Goal: Information Seeking & Learning: Learn about a topic

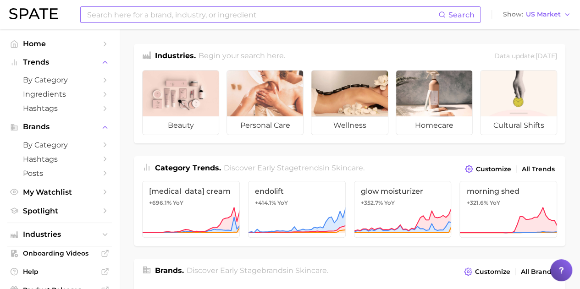
click at [331, 12] on input at bounding box center [262, 15] width 352 height 16
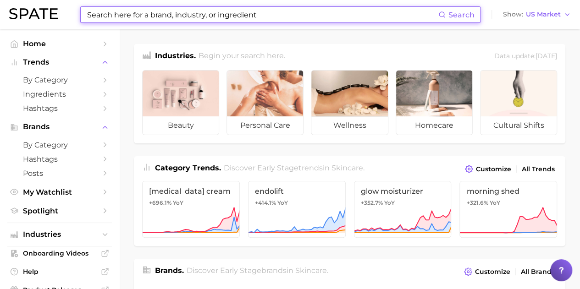
click at [331, 12] on input at bounding box center [262, 15] width 352 height 16
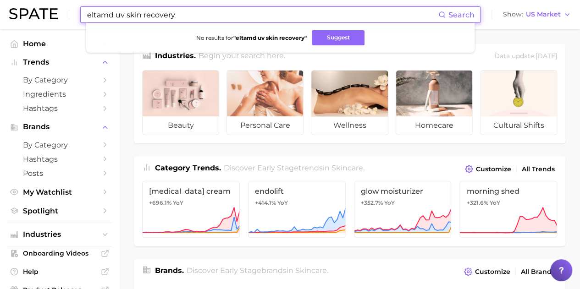
drag, startPoint x: 181, startPoint y: 15, endPoint x: 114, endPoint y: 15, distance: 66.4
click at [114, 15] on input "eltamd uv skin recovery" at bounding box center [262, 15] width 352 height 16
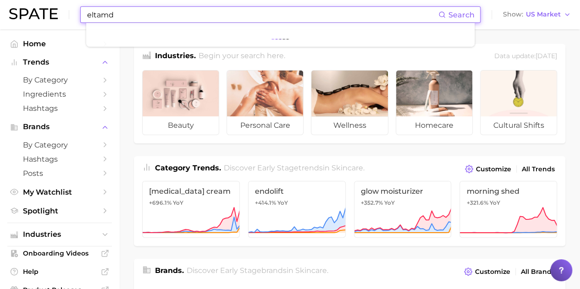
click at [126, 16] on input "eltamd" at bounding box center [262, 15] width 352 height 16
type input "e"
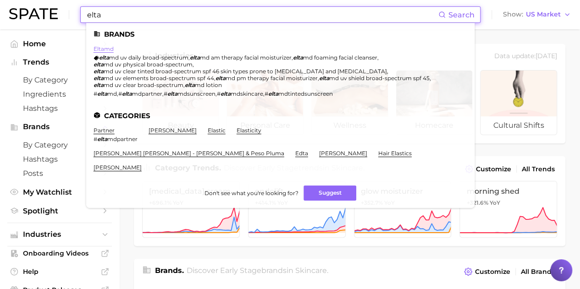
type input "elta"
click at [99, 48] on link "eltamd" at bounding box center [103, 48] width 20 height 7
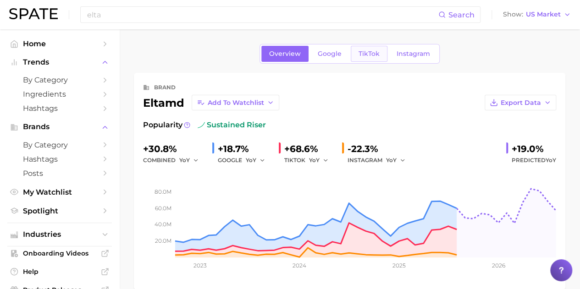
click at [367, 52] on span "TikTok" at bounding box center [368, 54] width 21 height 8
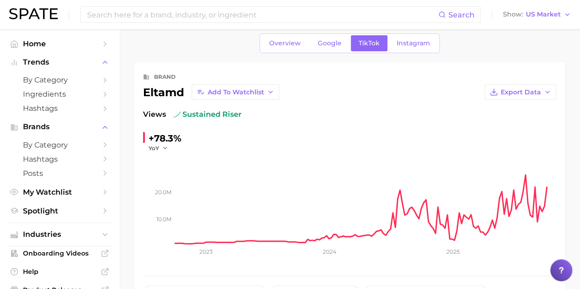
scroll to position [11, 0]
